Goal: Transaction & Acquisition: Subscribe to service/newsletter

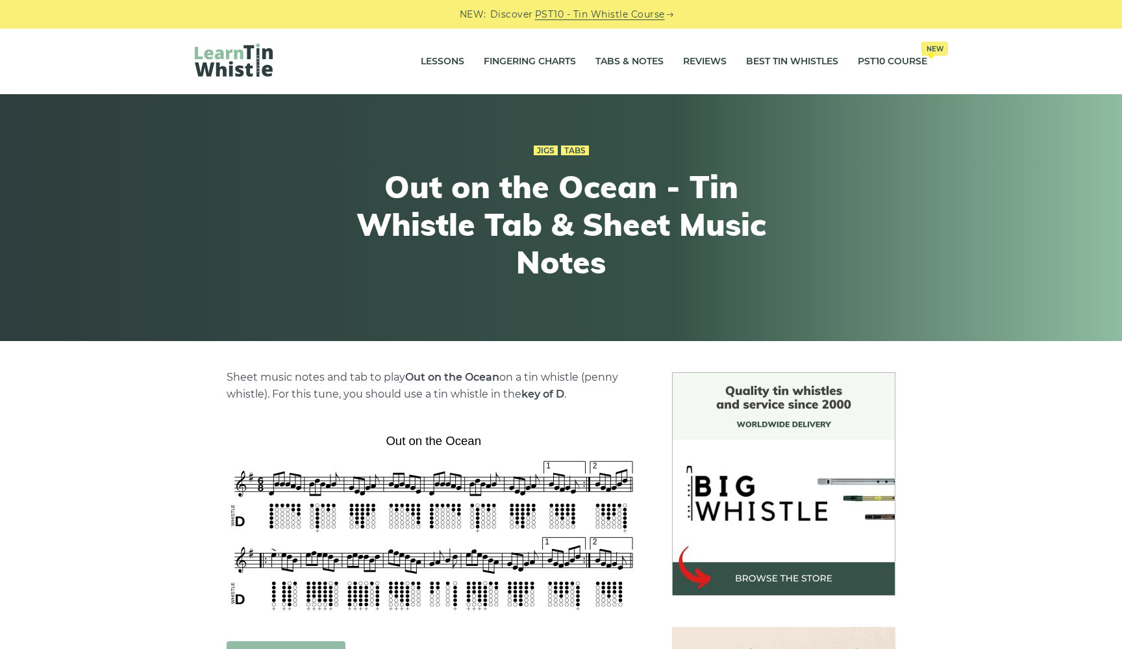
click at [601, 19] on link "PST10 - Tin Whistle Course" at bounding box center [600, 14] width 130 height 15
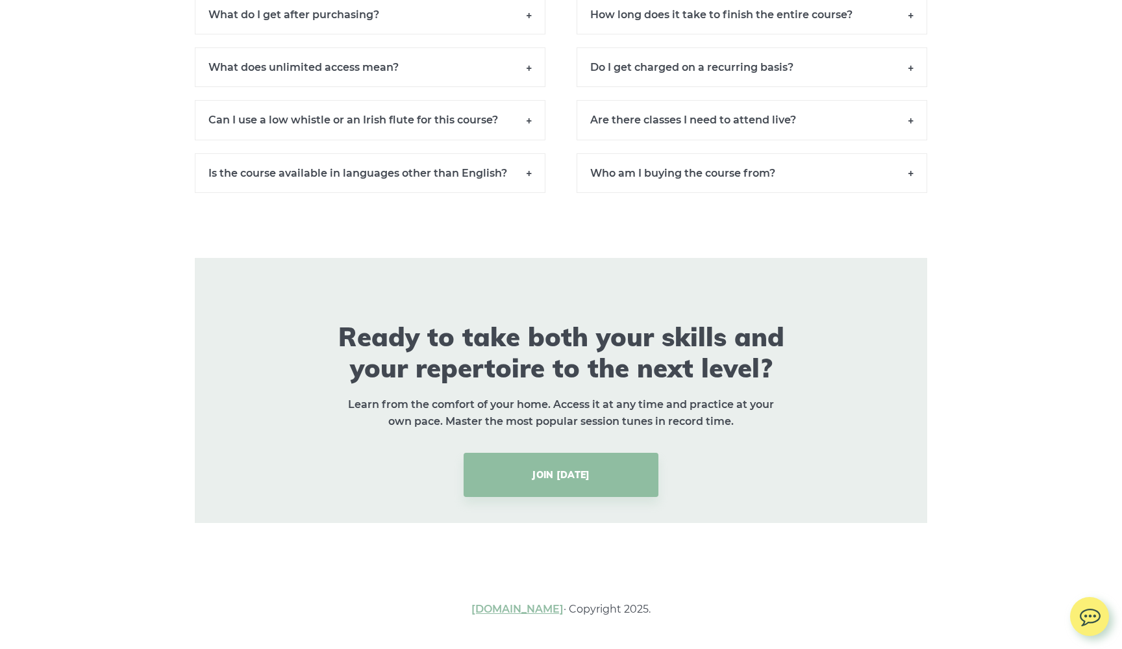
scroll to position [9153, 0]
click at [492, 609] on link "[DOMAIN_NAME]" at bounding box center [518, 609] width 92 height 12
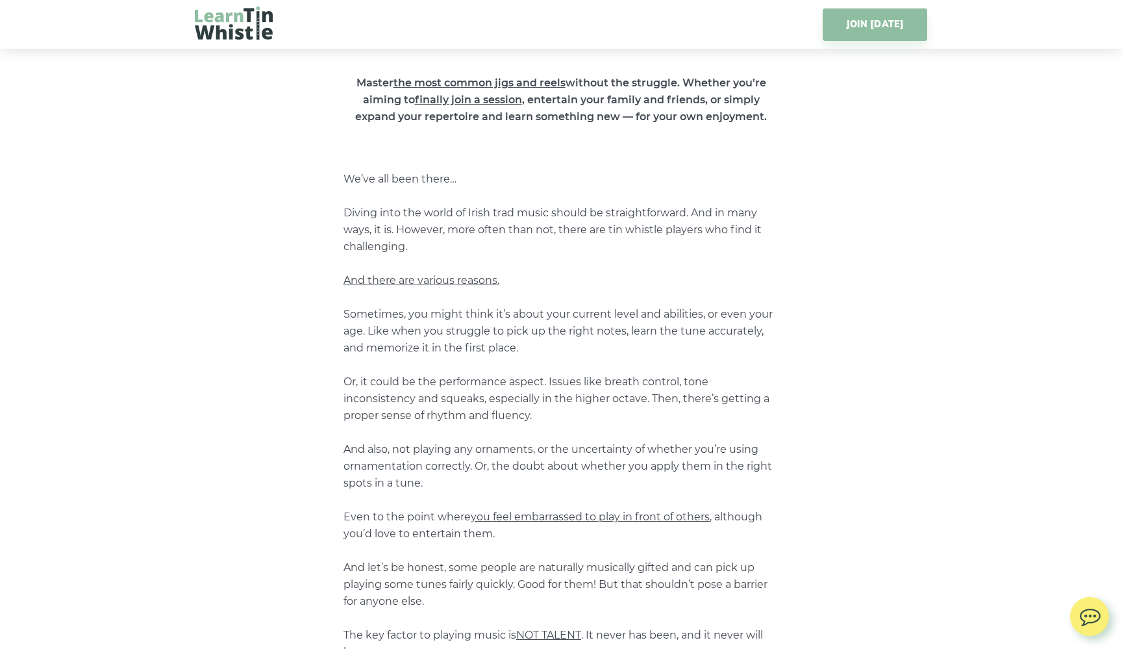
scroll to position [110, 0]
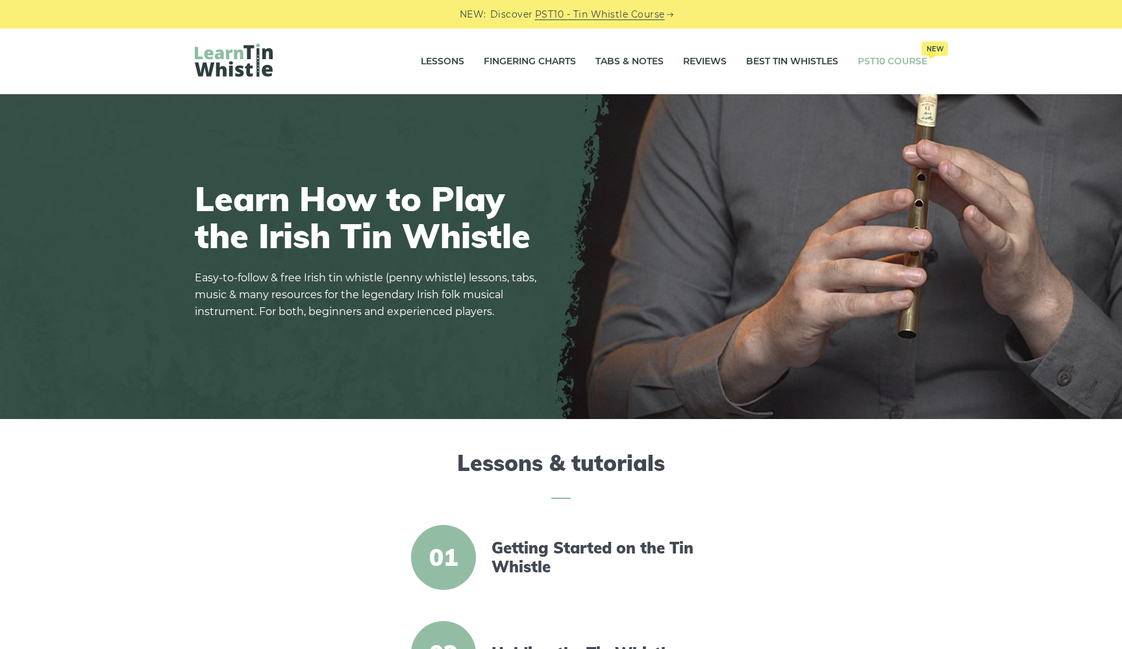
click at [905, 60] on link "PST10 Course New" at bounding box center [892, 61] width 69 height 32
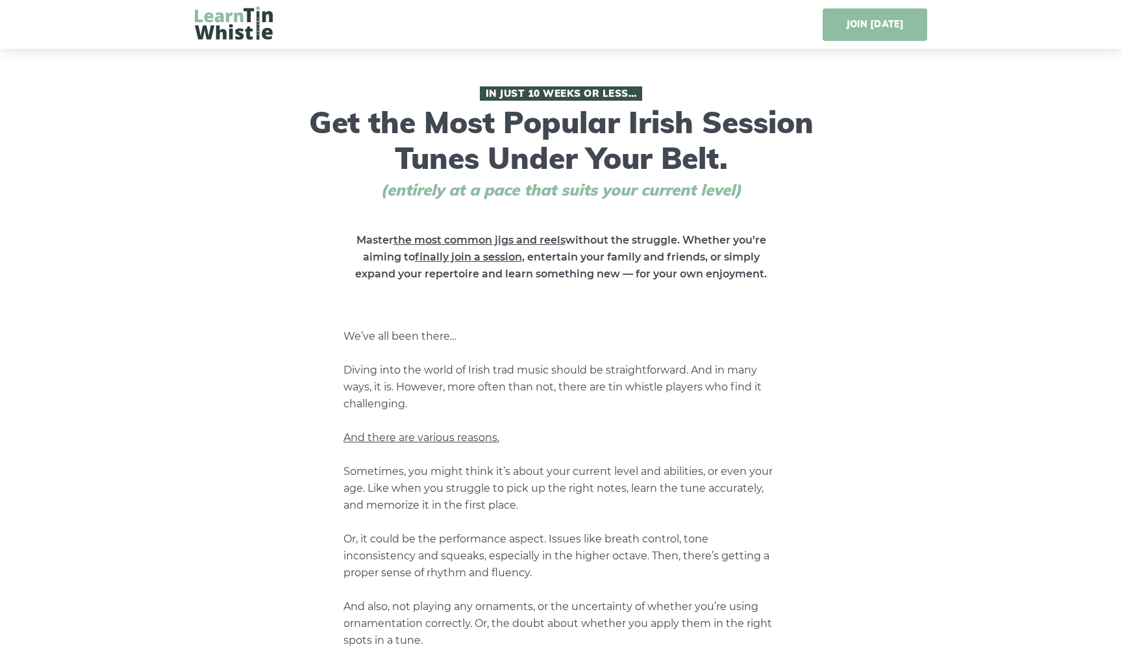
click at [872, 31] on link "JOIN [DATE]" at bounding box center [875, 24] width 105 height 32
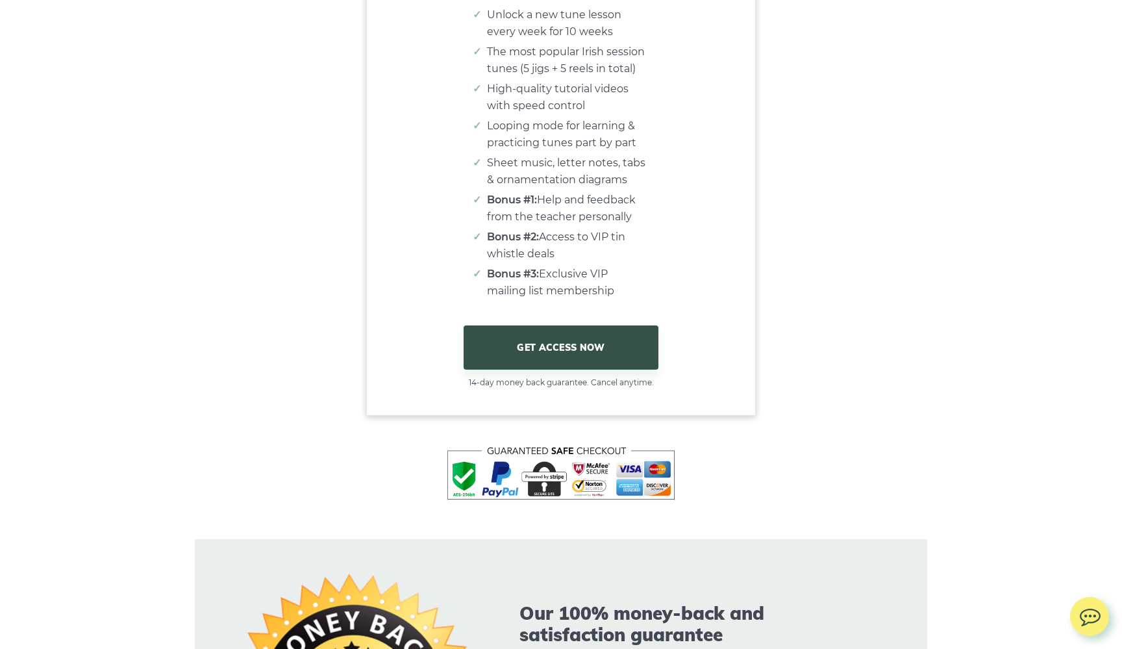
scroll to position [8019, 0]
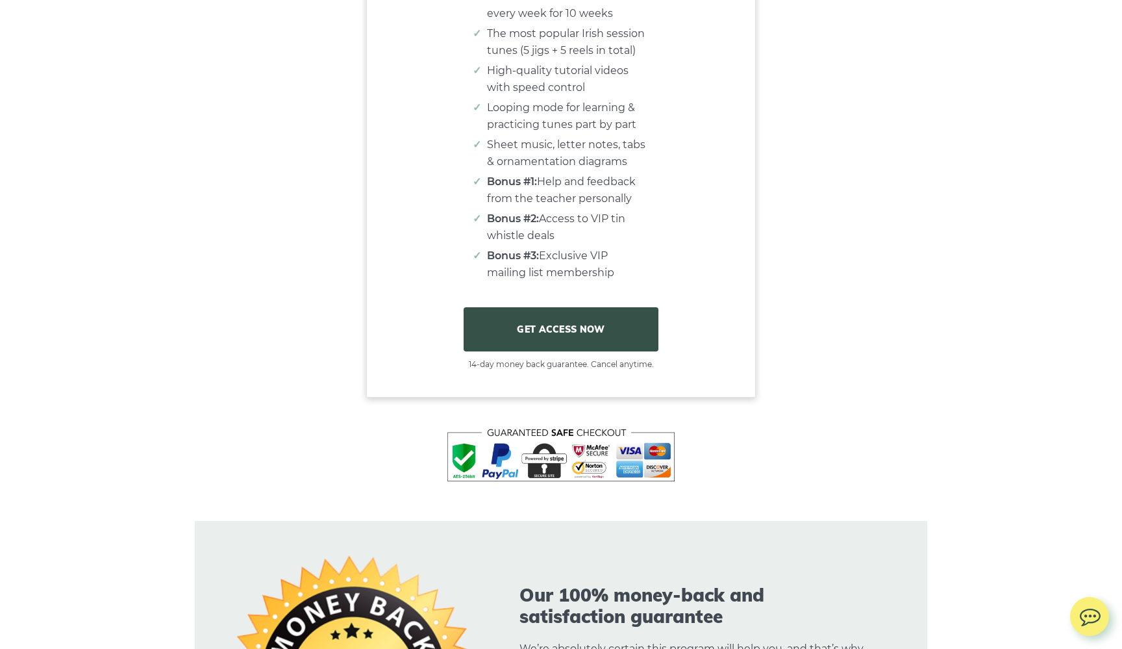
click at [578, 329] on link "GET ACCESS NOW" at bounding box center [561, 329] width 195 height 44
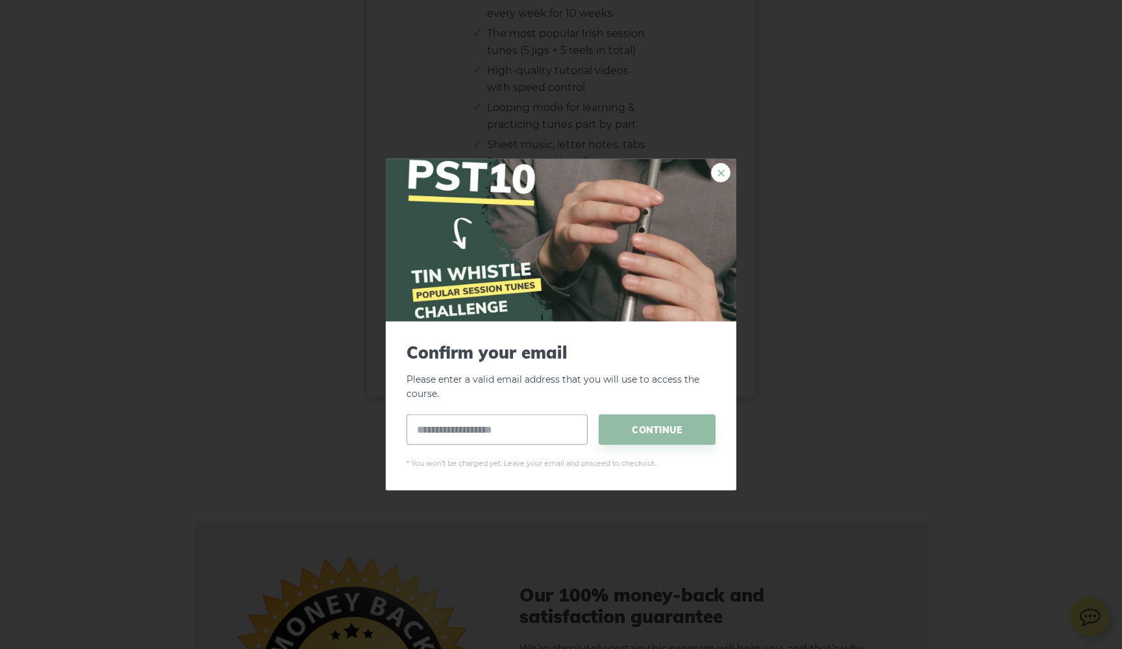
click at [720, 171] on link "×" at bounding box center [720, 171] width 19 height 19
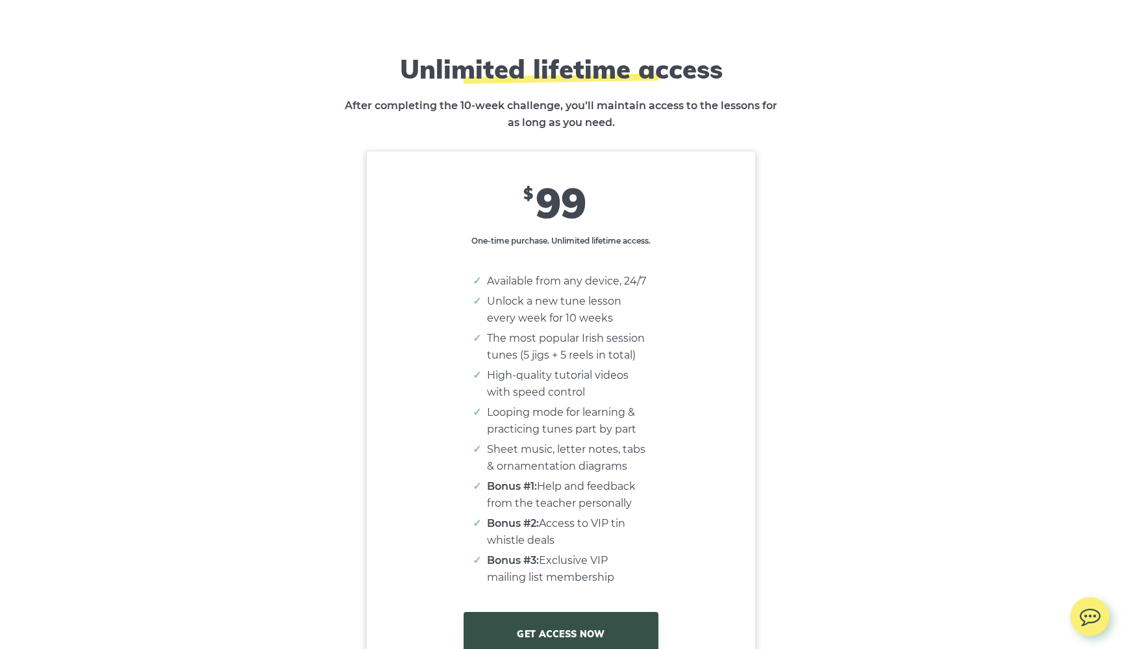
scroll to position [7713, 0]
